Goal: Check status: Check status

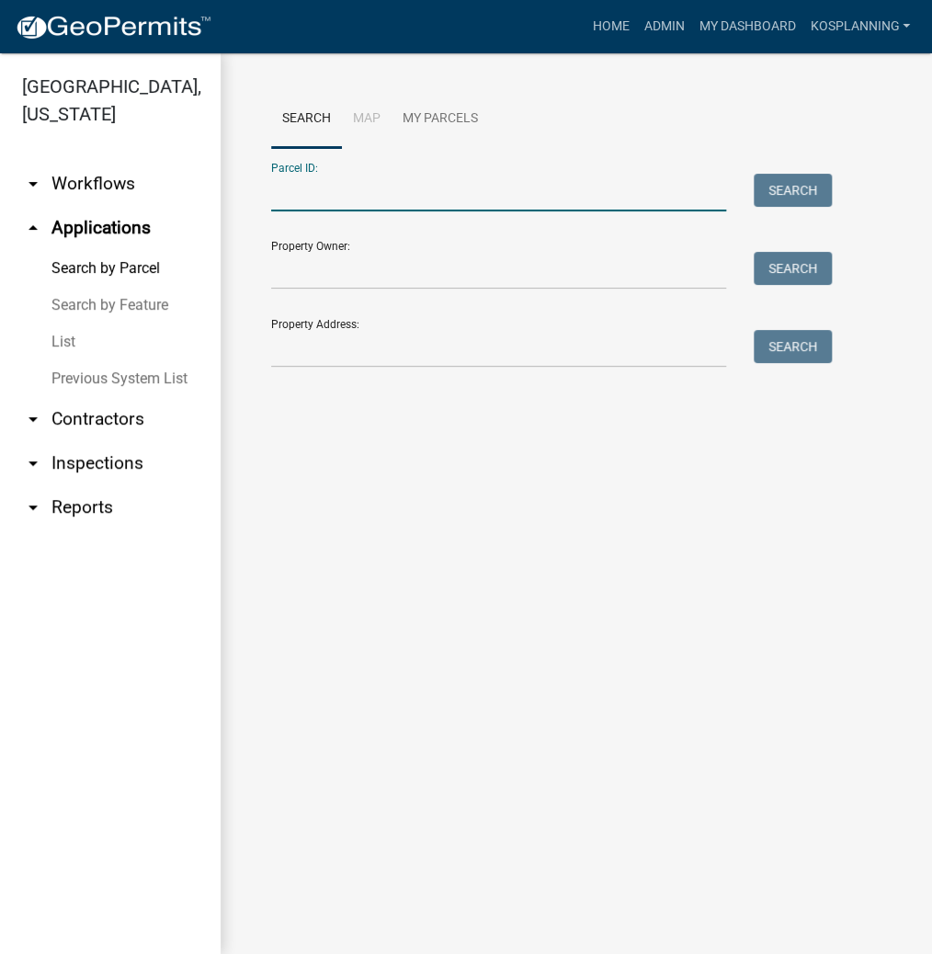
click at [463, 191] on input "Parcel ID:" at bounding box center [498, 193] width 455 height 38
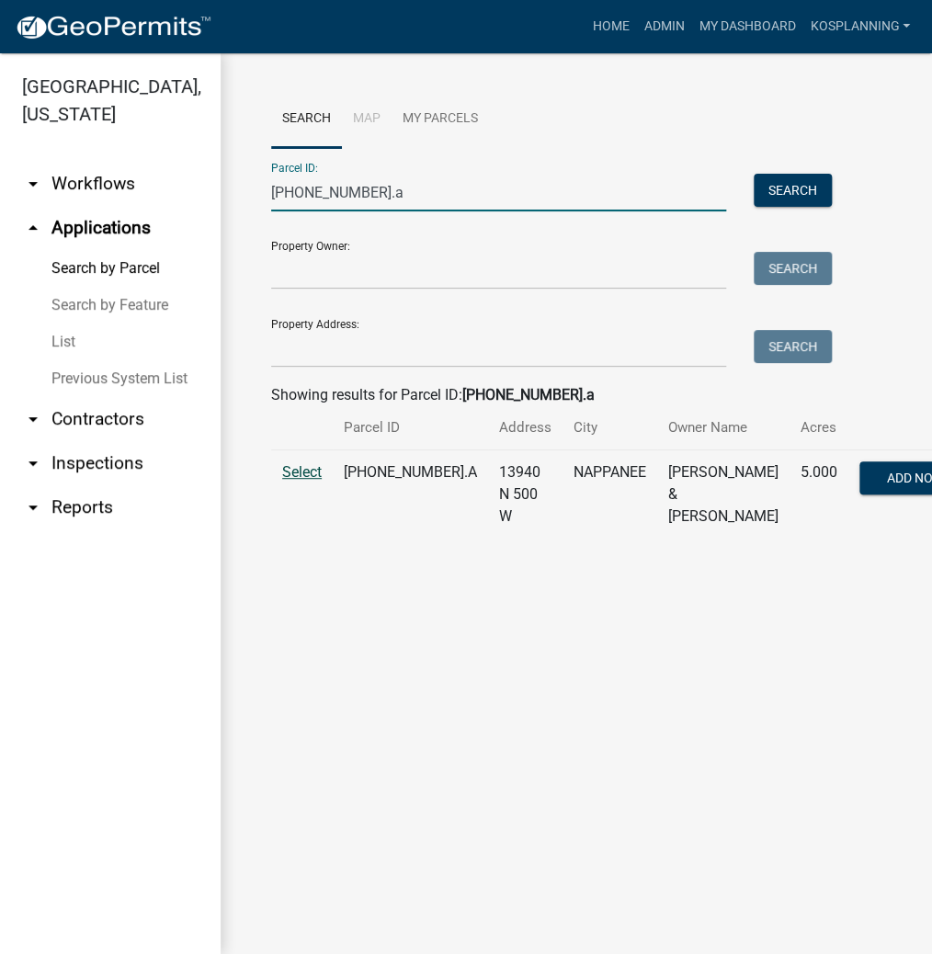
type input "[PHONE_NUMBER].a"
click at [308, 481] on span "Select" at bounding box center [302, 471] width 40 height 17
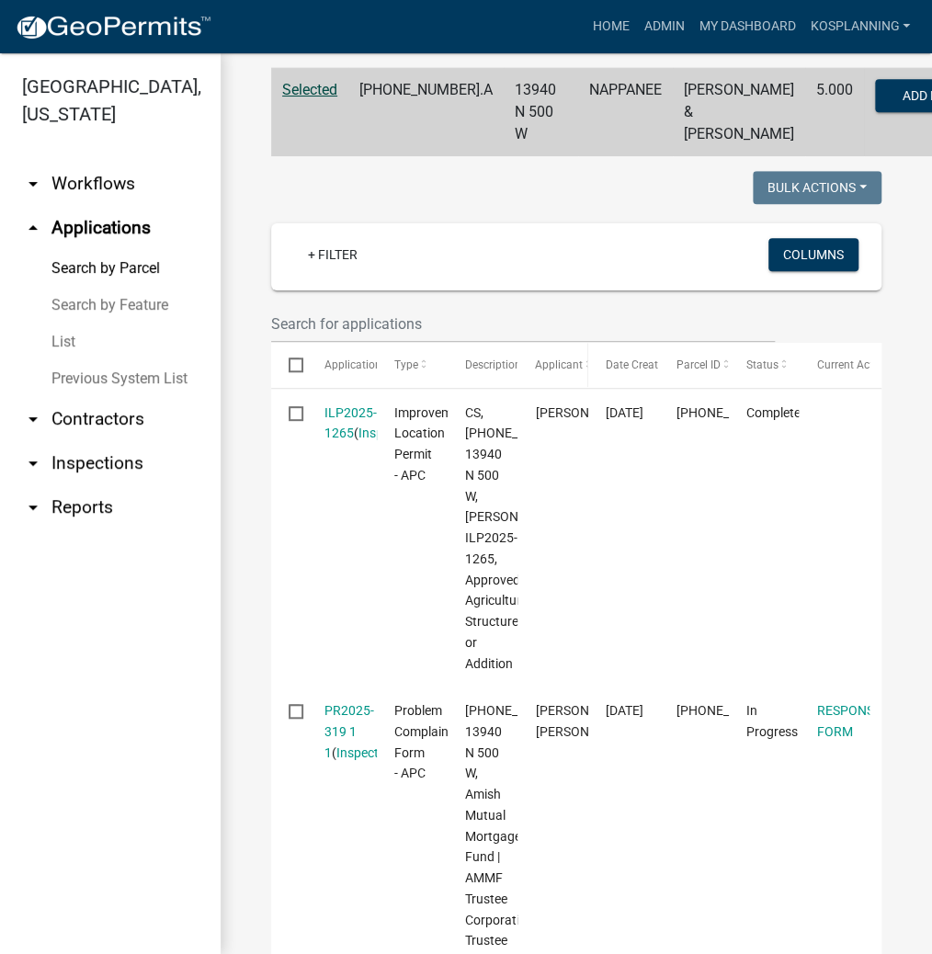
scroll to position [441, 0]
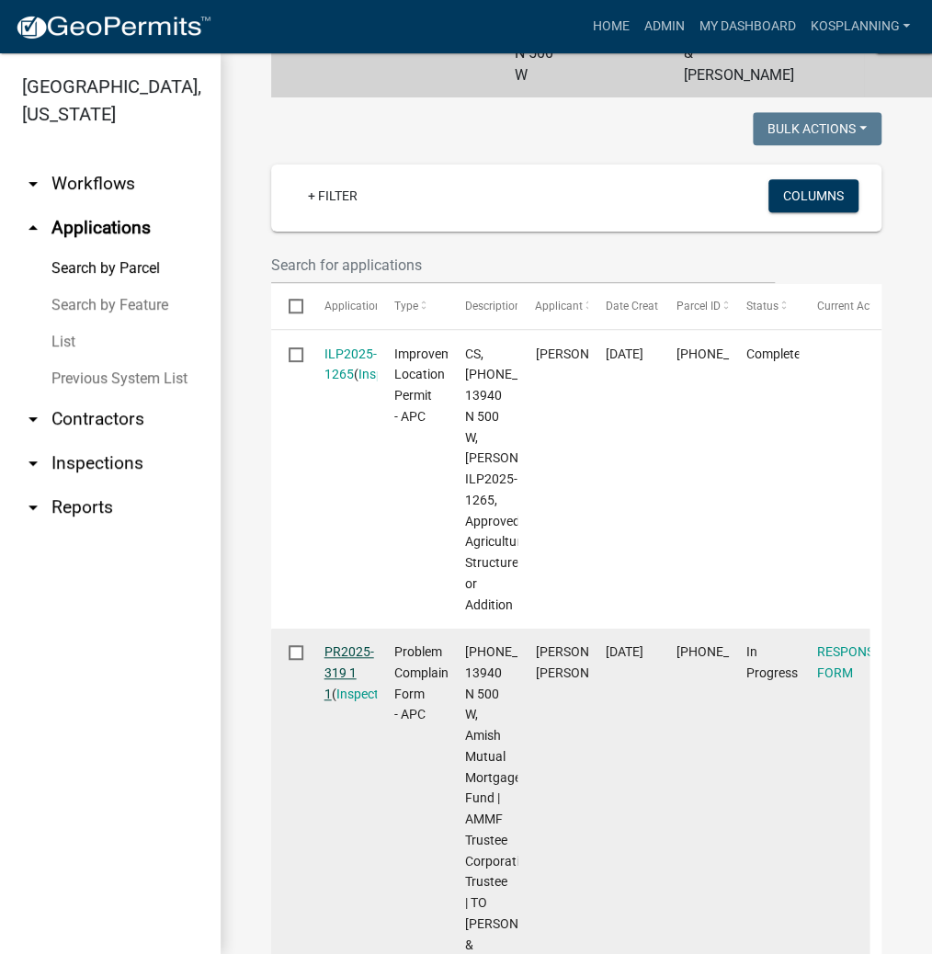
click at [343, 701] on link "PR2025-319 1 1" at bounding box center [350, 672] width 50 height 57
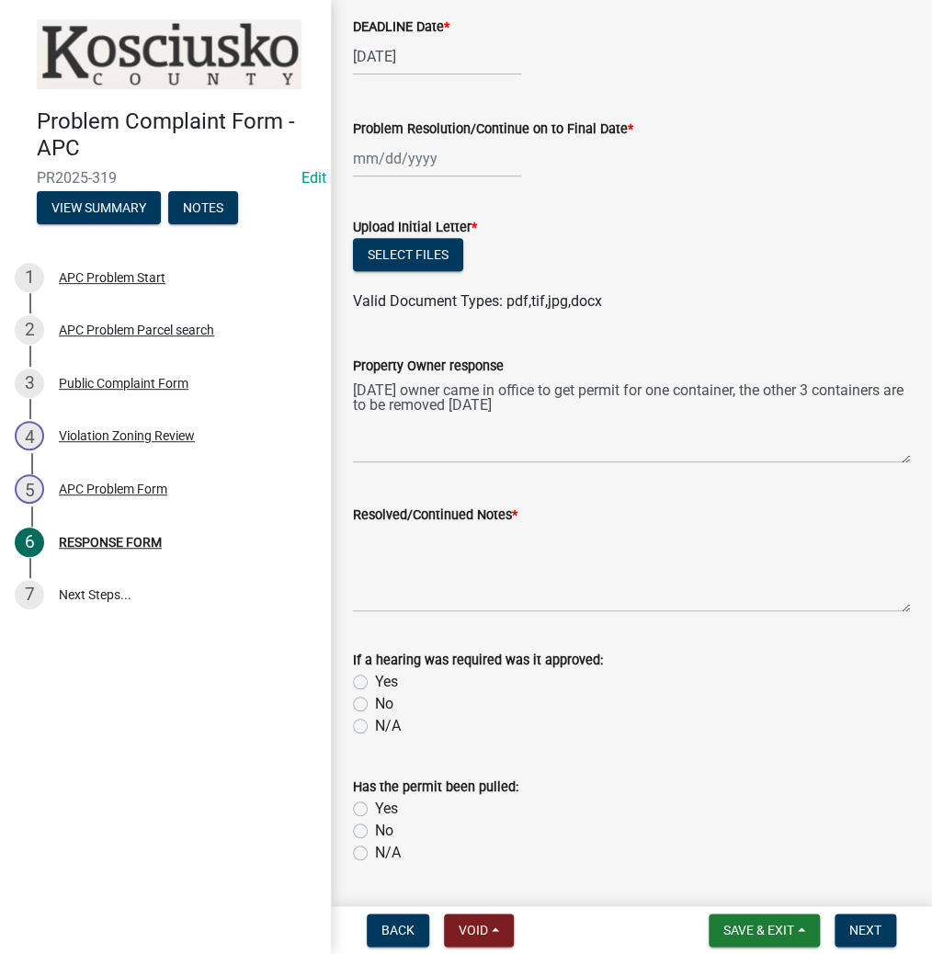
scroll to position [221, 0]
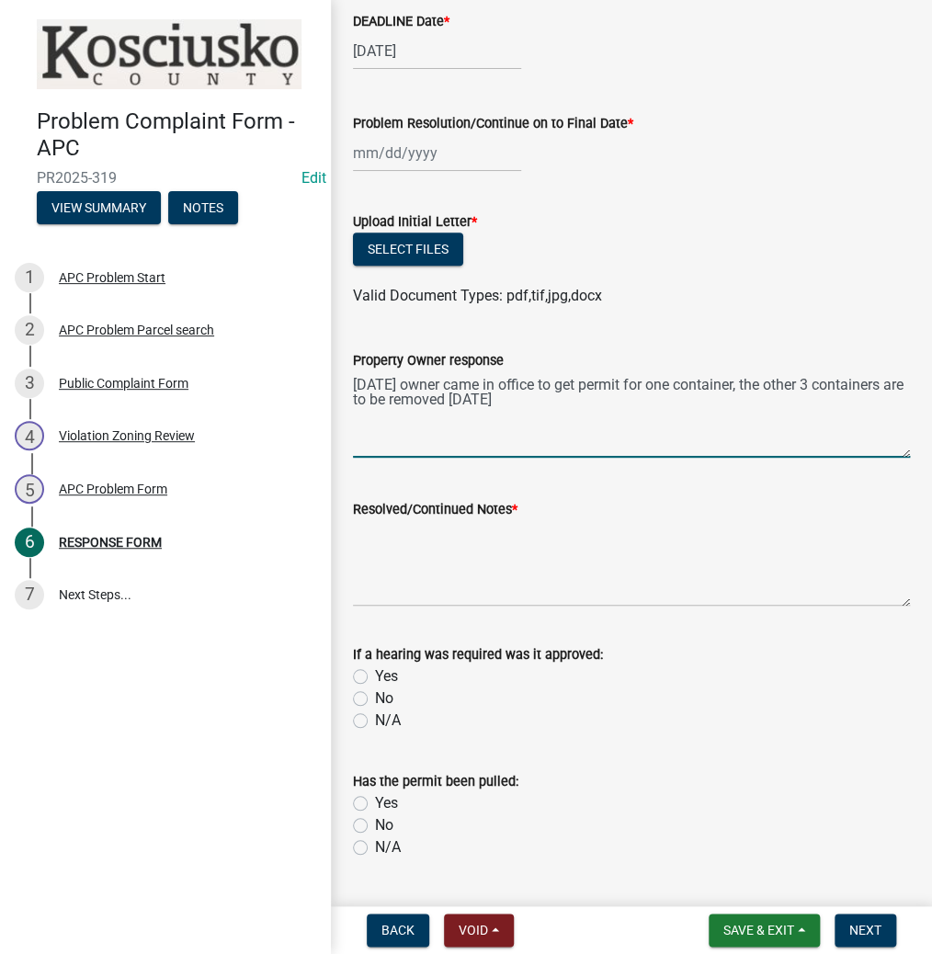
click at [449, 426] on textarea "[DATE] owner came in office to get permit for one container, the other 3 contai…" at bounding box center [631, 414] width 557 height 86
click at [430, 430] on textarea "[DATE] owner came in office to get permit for one container, the other 3 contai…" at bounding box center [631, 414] width 557 height 86
click at [633, 411] on textarea "[DATE] owner came in office to get permit for one container, the other 3 contai…" at bounding box center [631, 414] width 557 height 86
type textarea "[DATE] owner came in office to get permit for one container, the other 3 contai…"
click at [741, 927] on span "Save & Exit" at bounding box center [759, 930] width 71 height 15
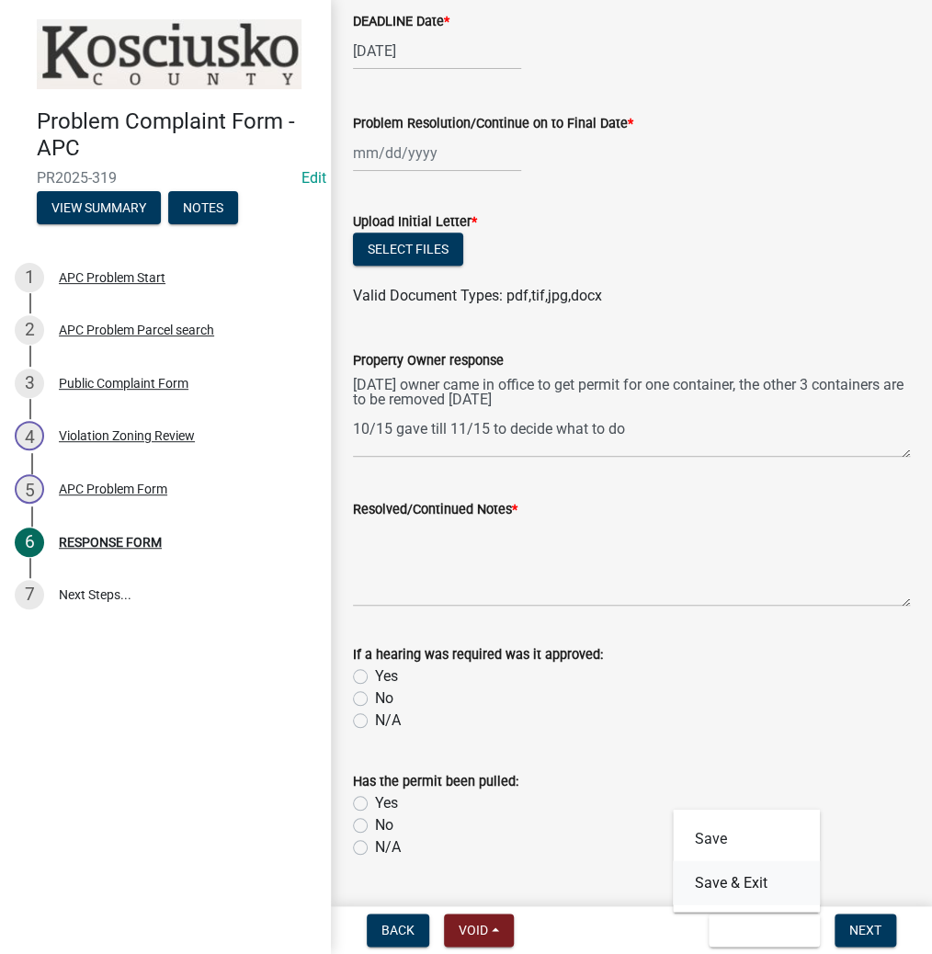
click at [725, 882] on button "Save & Exit" at bounding box center [746, 883] width 147 height 44
